Goal: Information Seeking & Learning: Learn about a topic

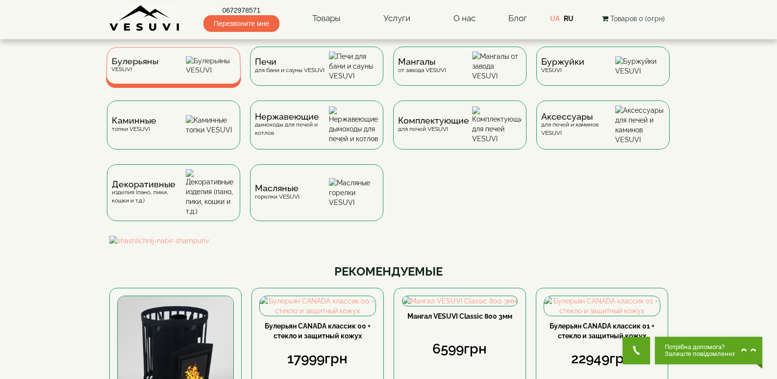
click at [195, 74] on div "Булерьяны VESUVI" at bounding box center [173, 65] width 135 height 37
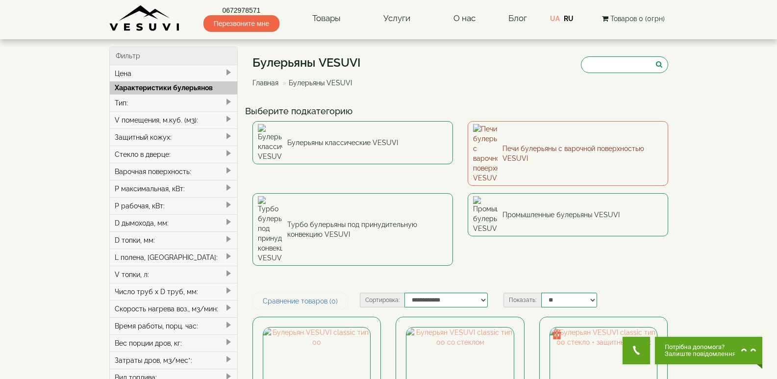
click at [530, 135] on link "Печи булерьяны с варочной поверхностью VESUVI" at bounding box center [567, 153] width 200 height 65
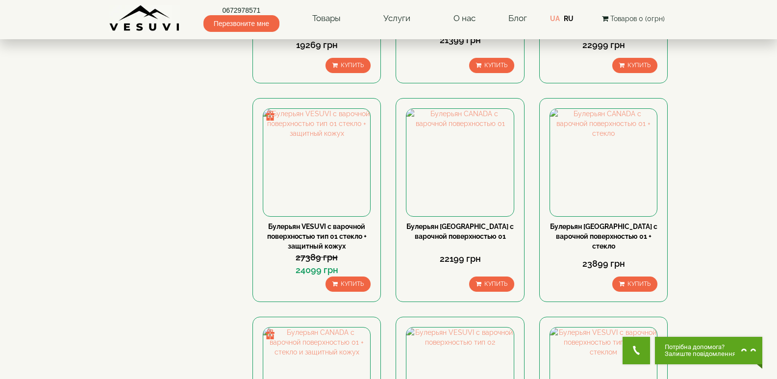
scroll to position [686, 0]
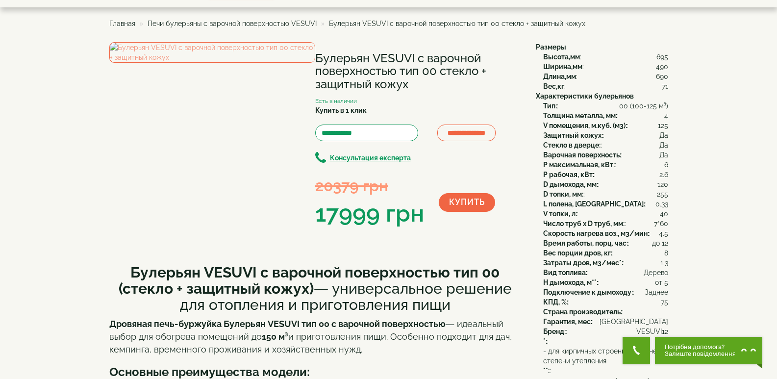
scroll to position [49, 0]
